Goal: Task Accomplishment & Management: Manage account settings

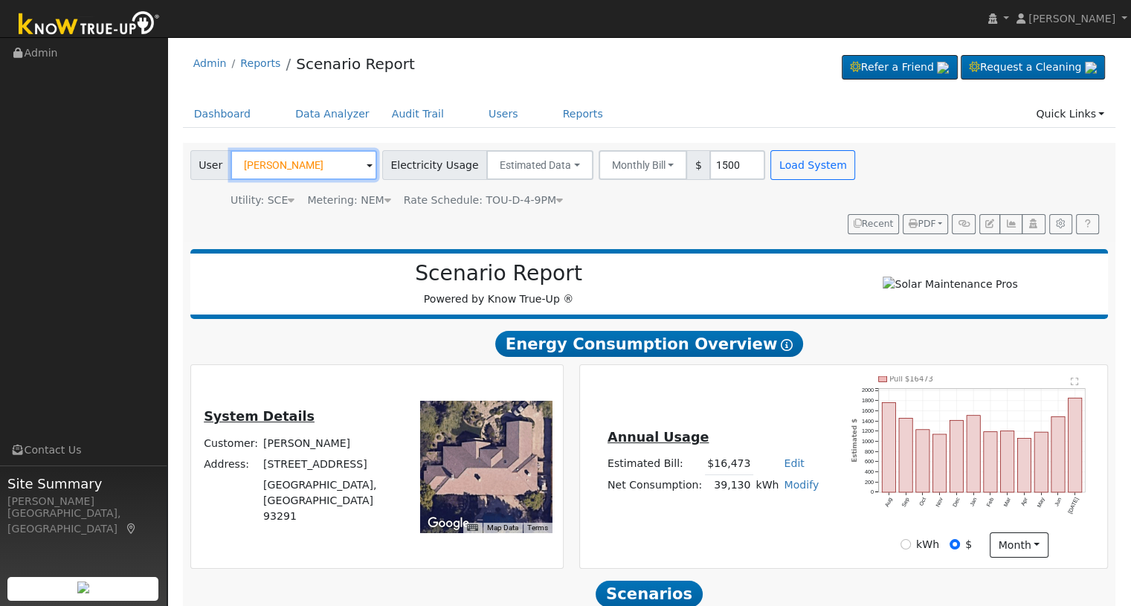
click at [317, 157] on input "[PERSON_NAME]" at bounding box center [303, 165] width 146 height 30
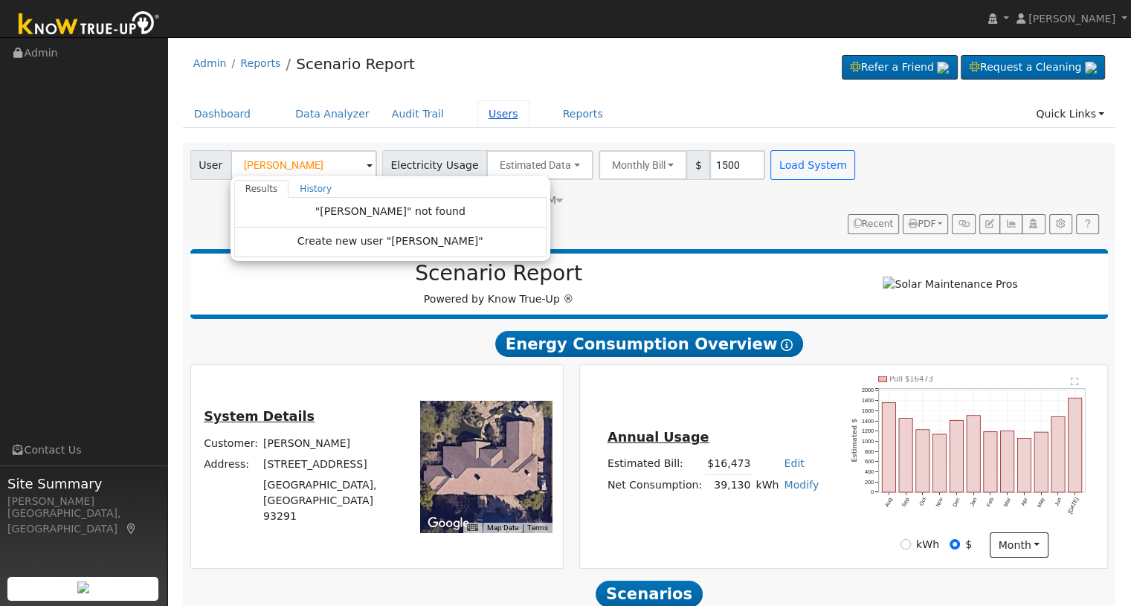
click at [477, 117] on link "Users" at bounding box center [503, 114] width 52 height 28
type input "[PERSON_NAME]"
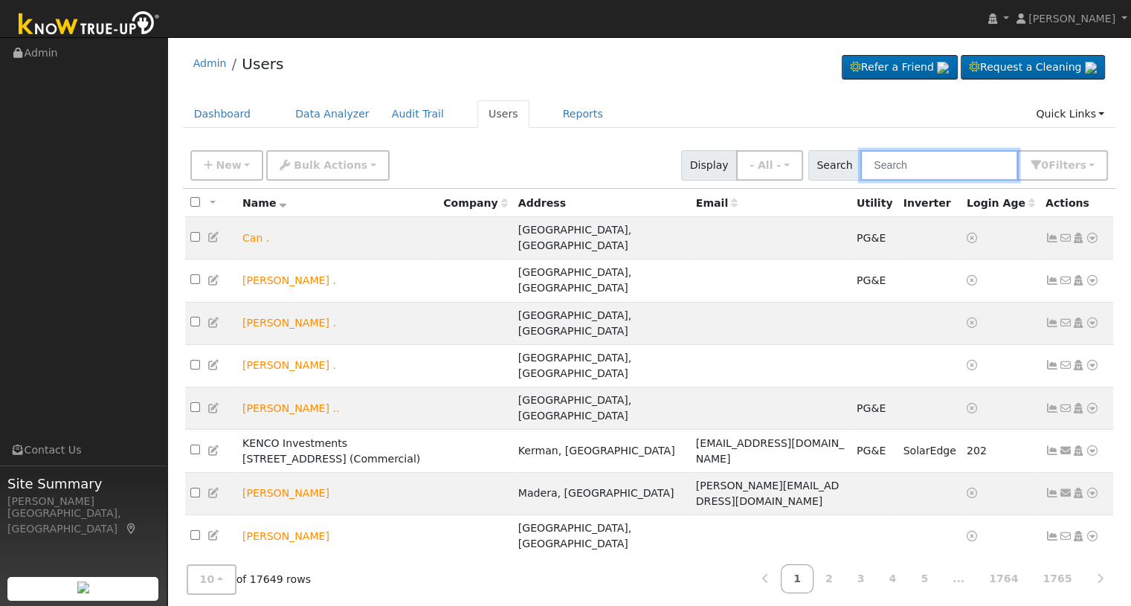
click at [919, 166] on input "text" at bounding box center [939, 165] width 158 height 30
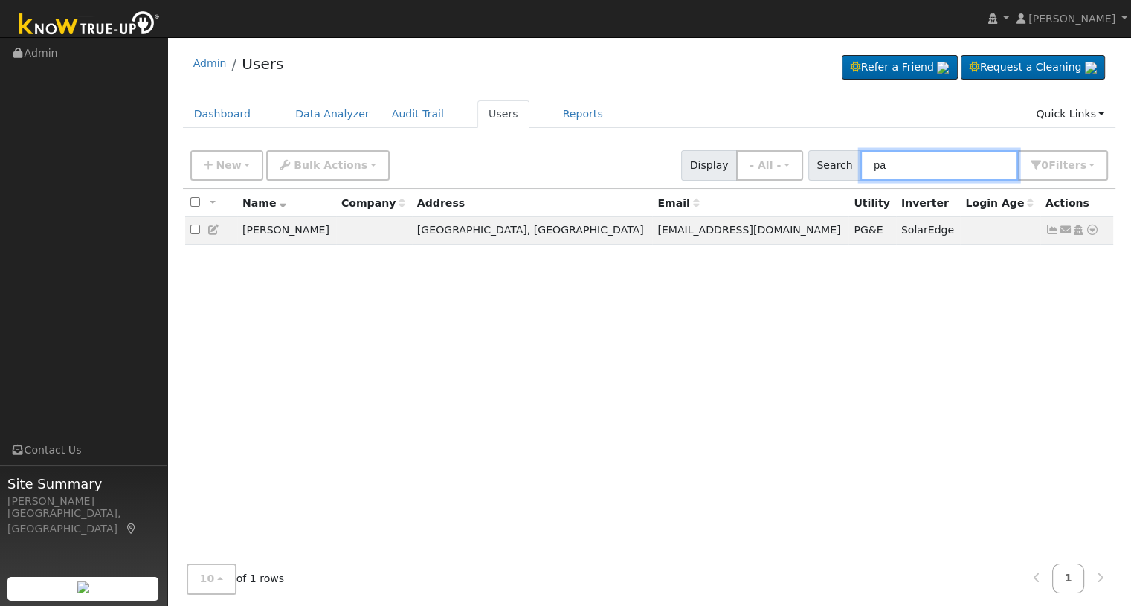
type input "p"
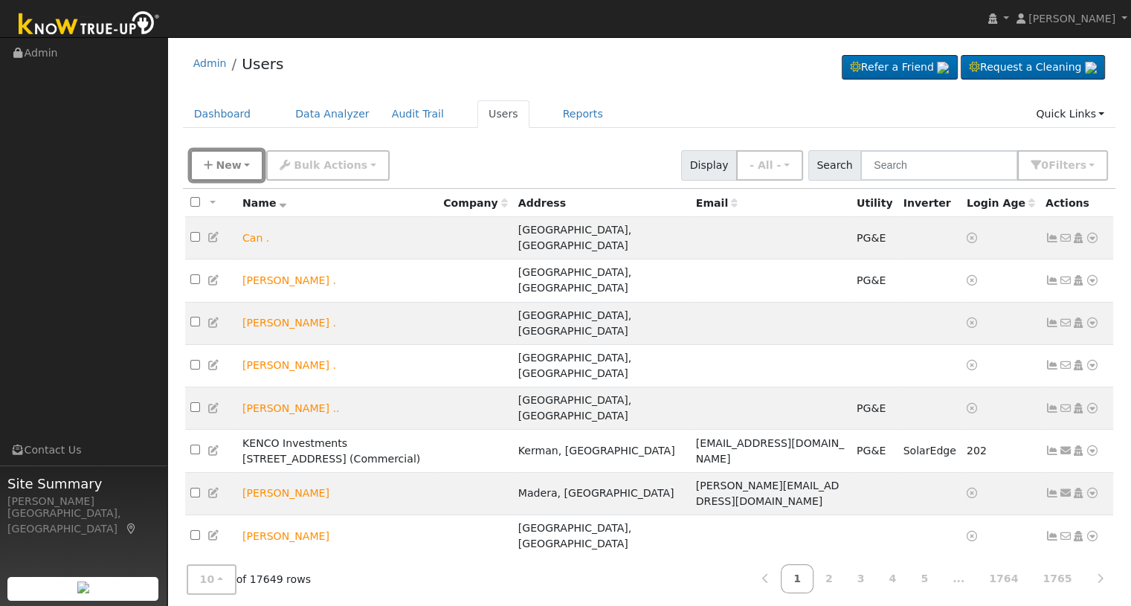
click at [226, 178] on button "New" at bounding box center [227, 165] width 74 height 30
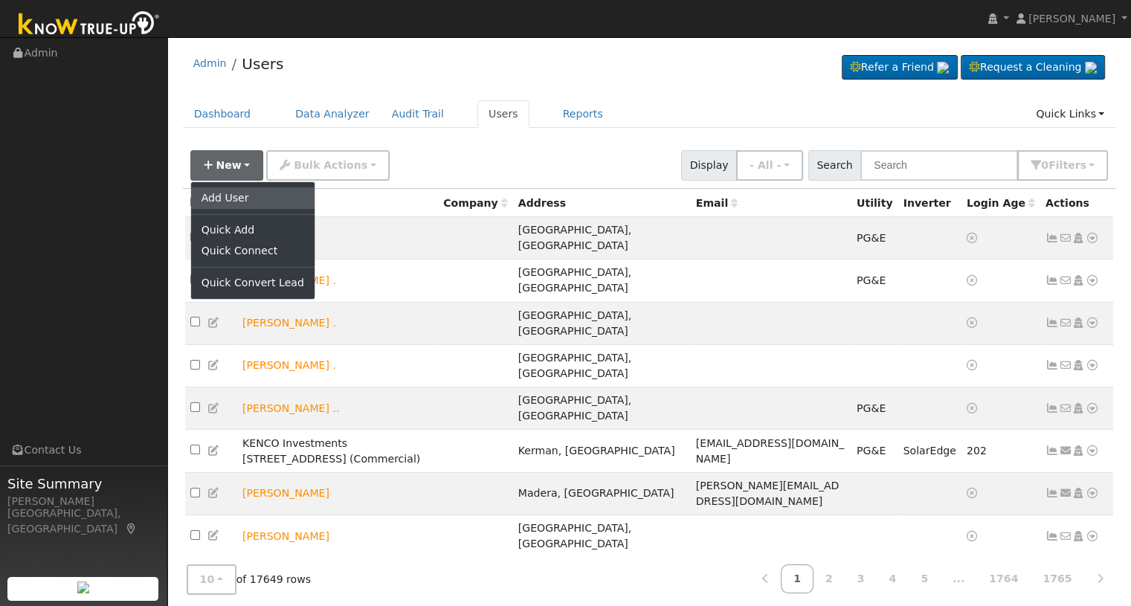
click at [230, 190] on link "Add User" at bounding box center [252, 197] width 123 height 21
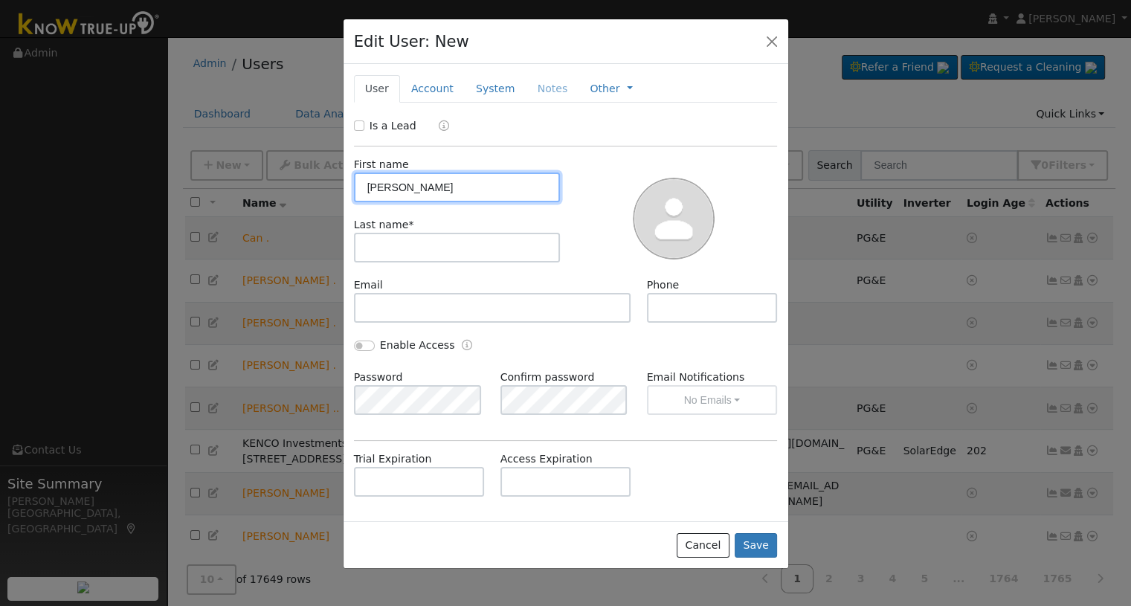
type input "Jeffrey"
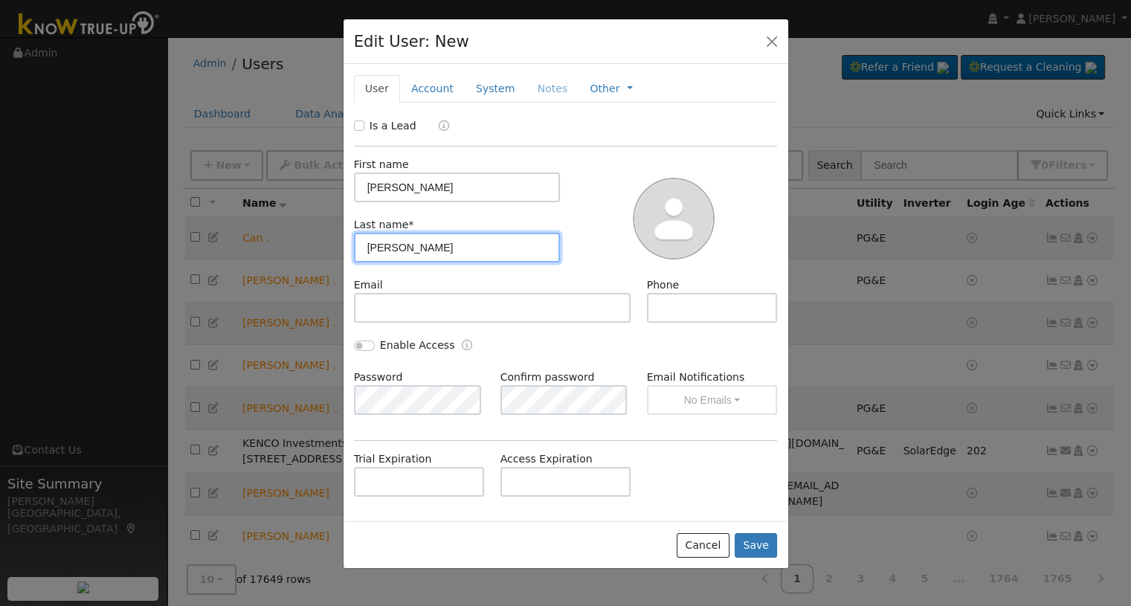
type input "PAdgett"
click at [384, 127] on label "Is a Lead" at bounding box center [392, 126] width 47 height 16
click at [364, 127] on input "Is a Lead" at bounding box center [359, 125] width 10 height 10
checkbox input "true"
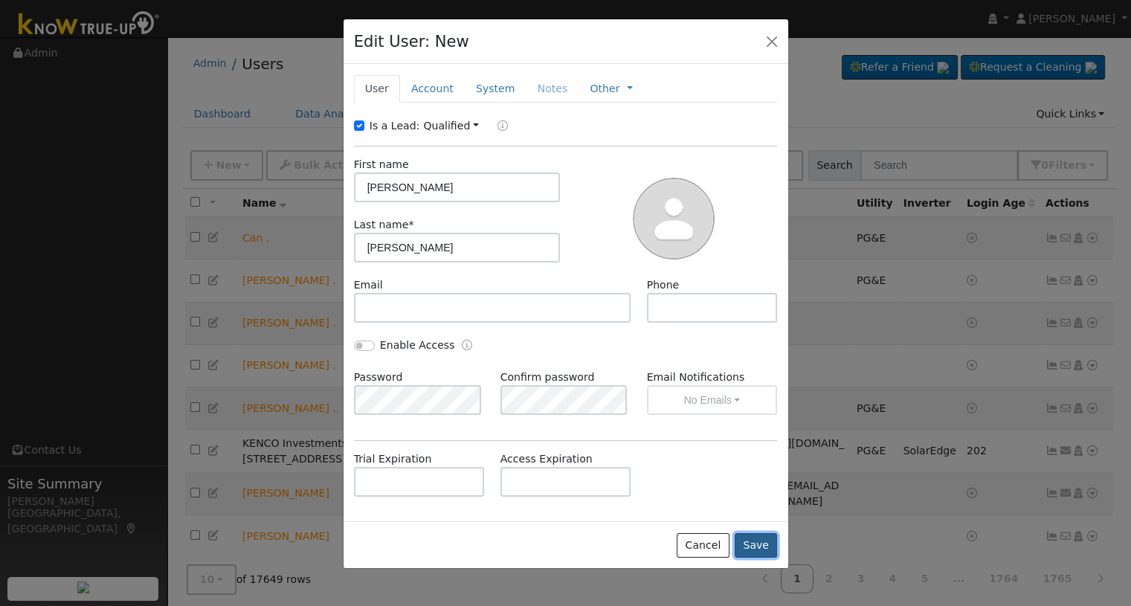
click at [761, 539] on button "Save" at bounding box center [755, 545] width 43 height 25
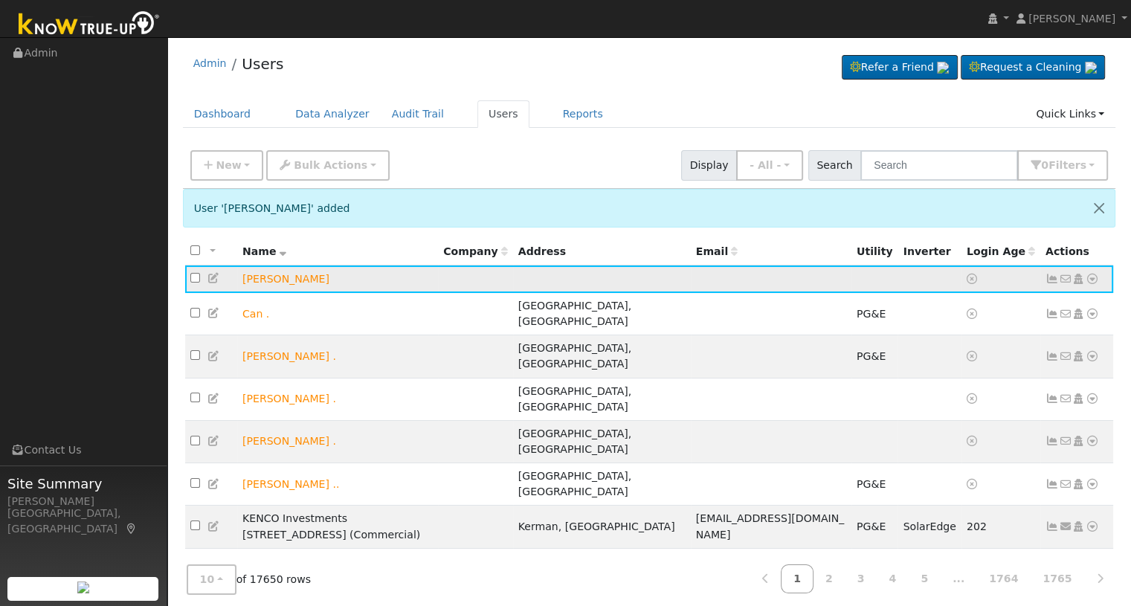
click at [1094, 280] on icon at bounding box center [1091, 279] width 13 height 10
click at [214, 280] on icon at bounding box center [213, 278] width 13 height 10
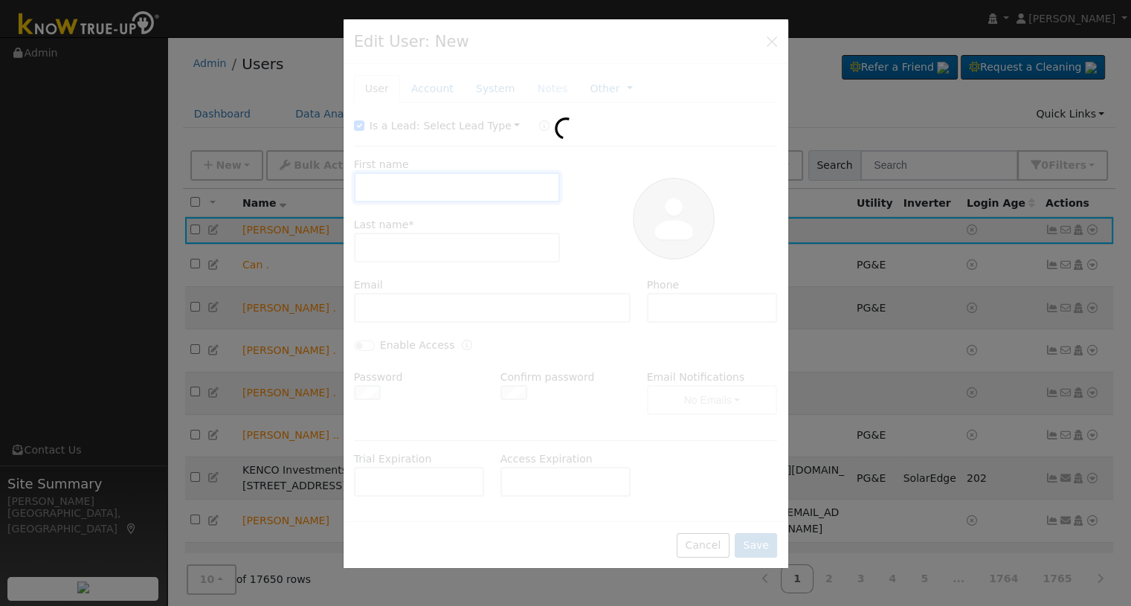
type input "Jeffrey"
type input "PAdgett"
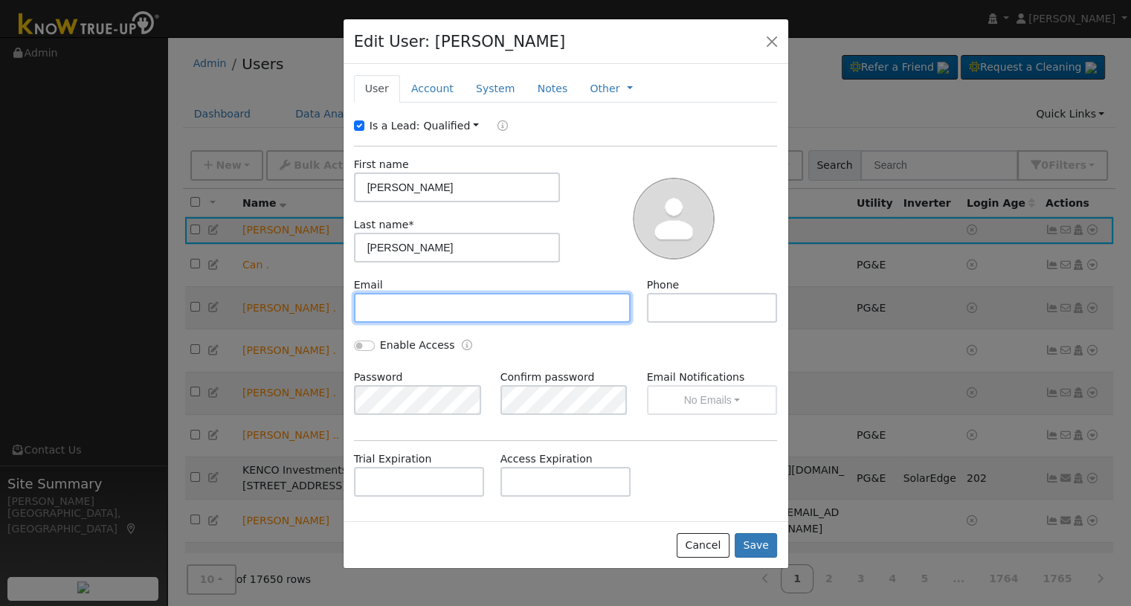
click at [453, 303] on input "text" at bounding box center [492, 308] width 277 height 30
paste input "jj6143@aol.com"
type input "jj6143@aol.com"
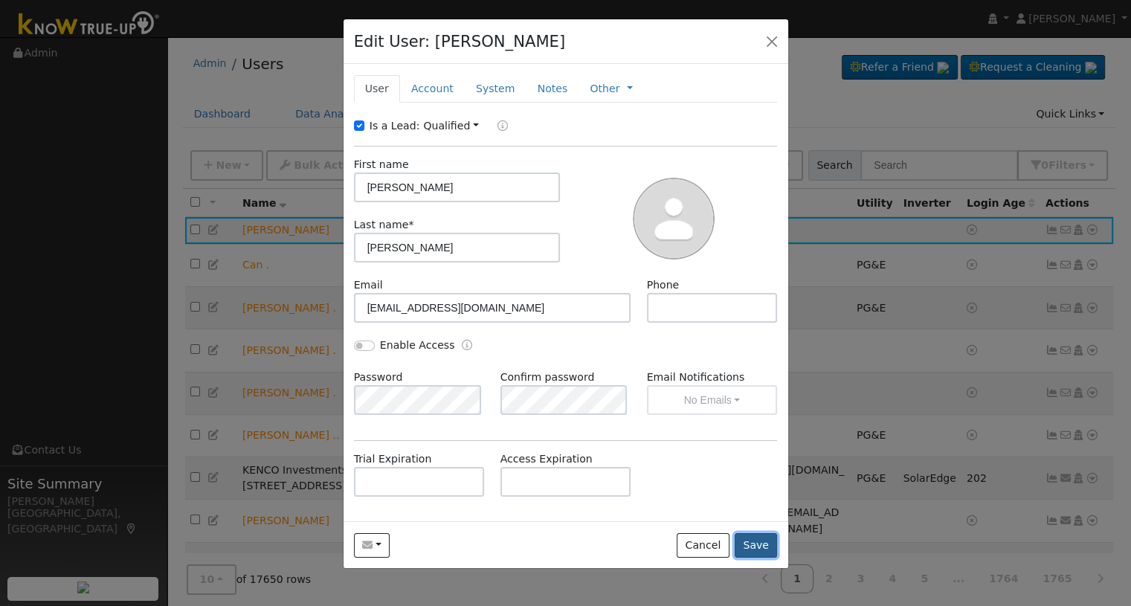
click at [764, 543] on button "Save" at bounding box center [755, 545] width 43 height 25
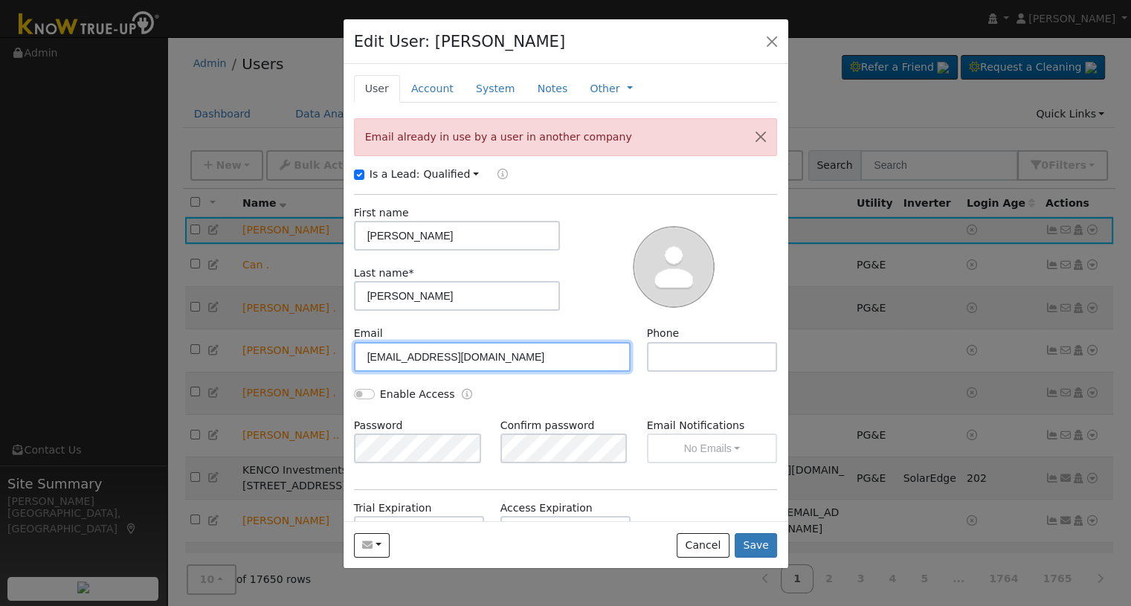
click at [363, 352] on input "jj6143@aol.com" at bounding box center [492, 357] width 277 height 30
click at [358, 353] on input "jj6143@aol.com" at bounding box center [492, 357] width 277 height 30
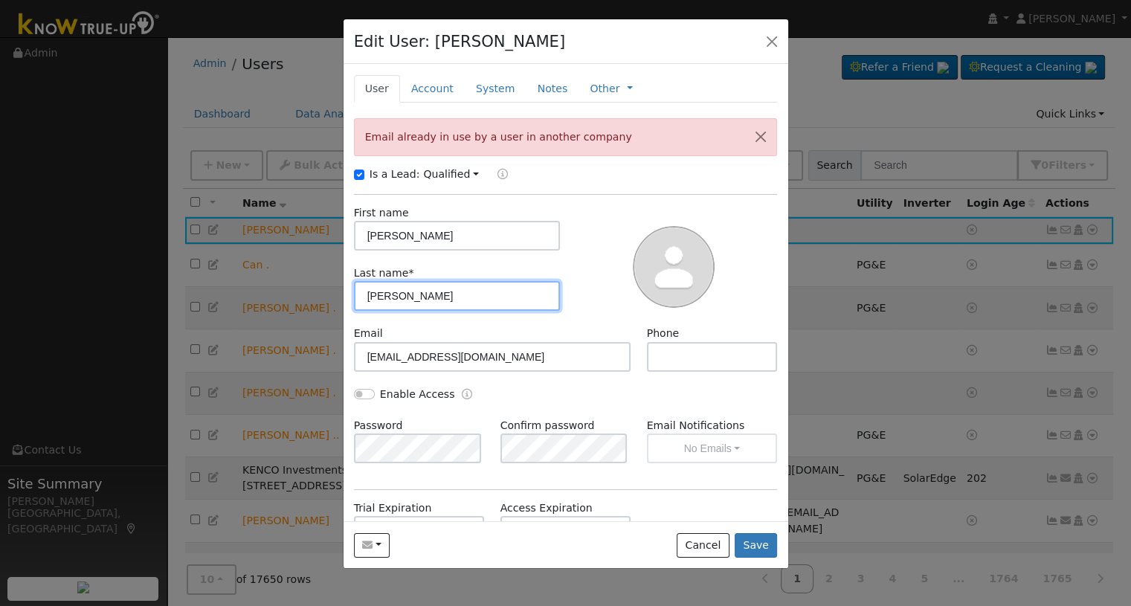
click at [370, 291] on input "PAdgett" at bounding box center [457, 296] width 207 height 30
type input "Padgett"
click at [762, 546] on button "Save" at bounding box center [755, 545] width 43 height 25
click at [721, 543] on button "Cancel" at bounding box center [702, 545] width 53 height 25
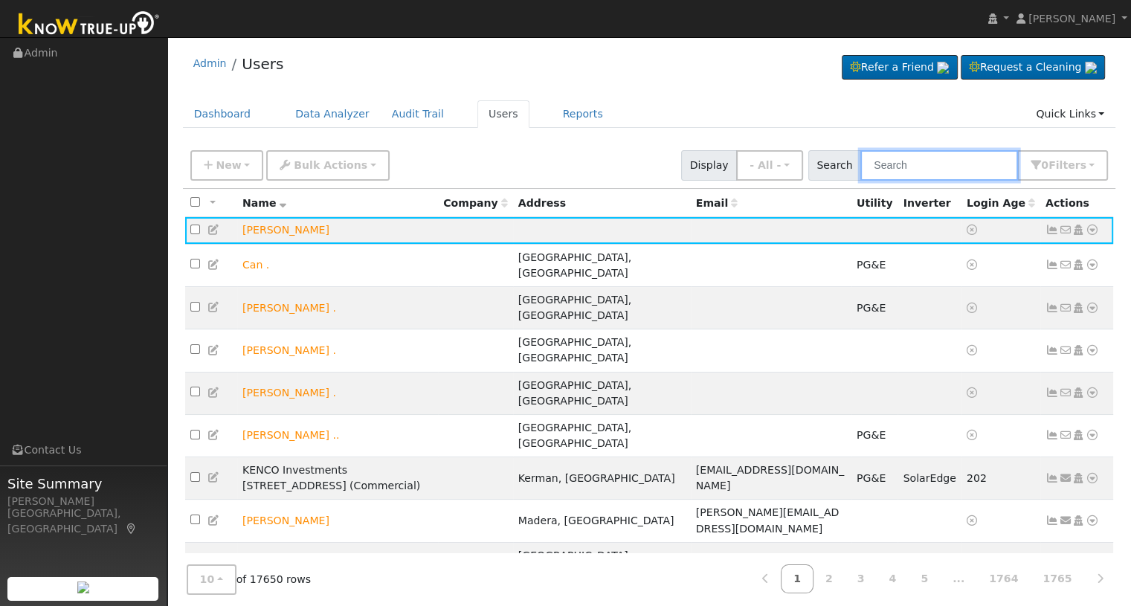
click at [946, 166] on input "text" at bounding box center [939, 165] width 158 height 30
paste input "jj6143@aol.com"
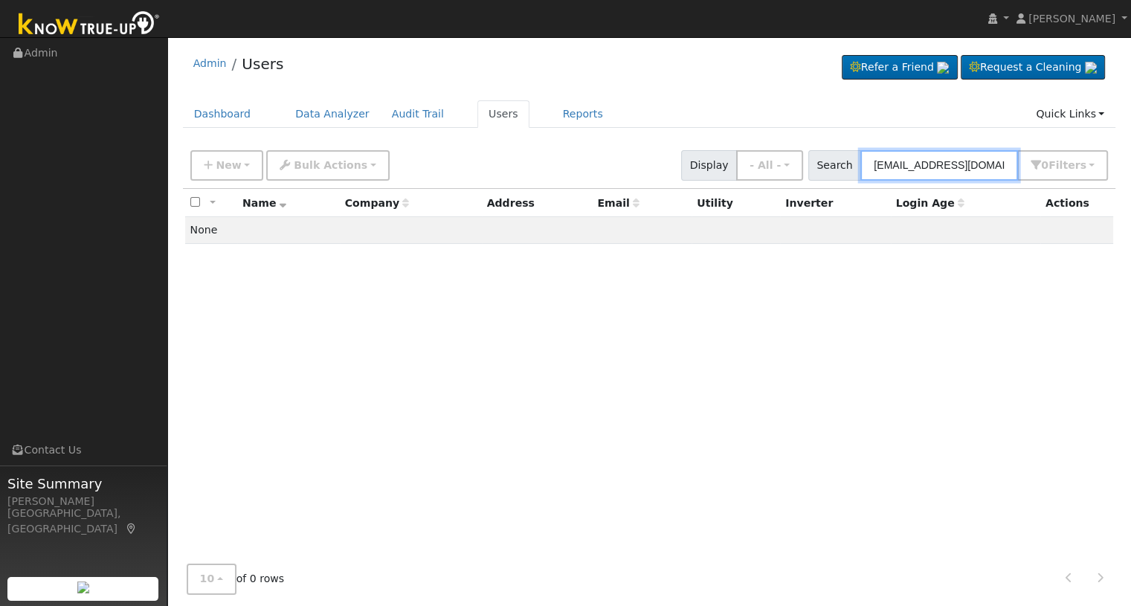
type input "jj6143@aol.com"
